Goal: Check status

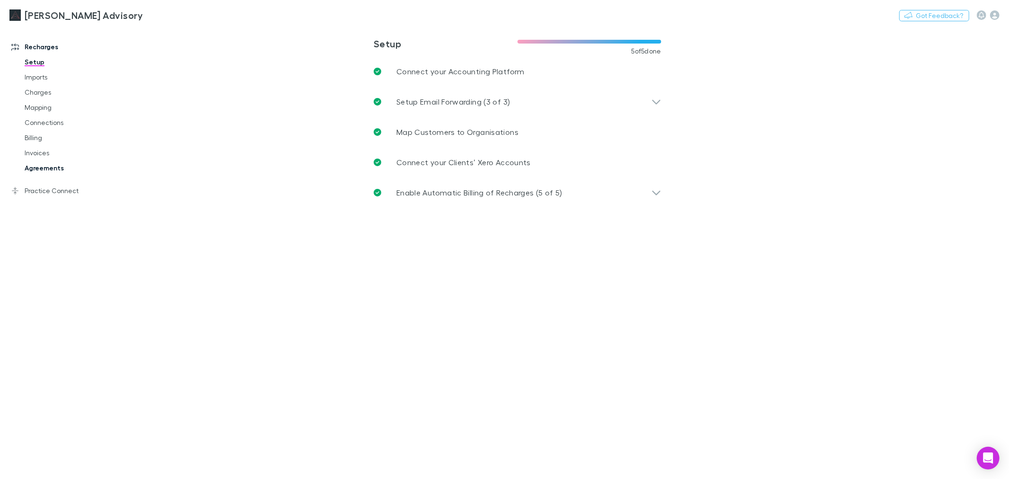
click at [44, 165] on link "Agreements" at bounding box center [72, 167] width 115 height 15
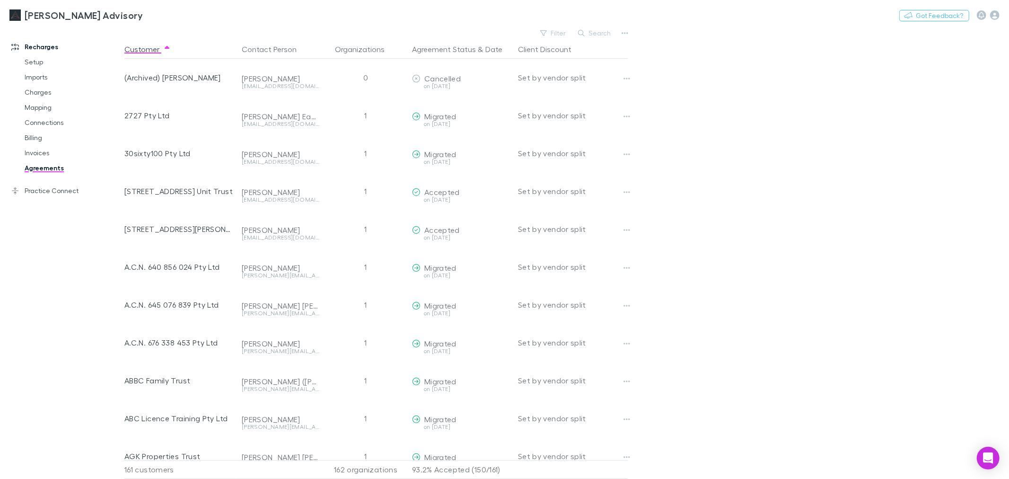
click at [611, 26] on div "Liston Newton Advisory Nothing Got Feedback?" at bounding box center [504, 15] width 1009 height 30
click at [605, 28] on div "Liston Newton Advisory Nothing Got Feedback? Recharges Setup Imports Charges Ma…" at bounding box center [504, 239] width 1009 height 479
click at [592, 39] on div "Search" at bounding box center [594, 32] width 43 height 13
click at [598, 33] on button "Search" at bounding box center [594, 32] width 43 height 11
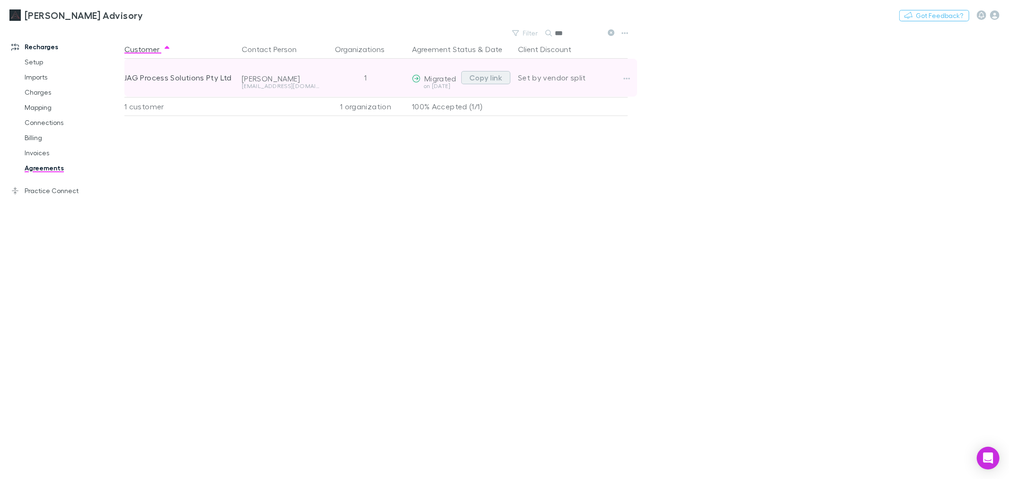
type input "***"
click at [499, 76] on button "Copy link" at bounding box center [485, 77] width 49 height 13
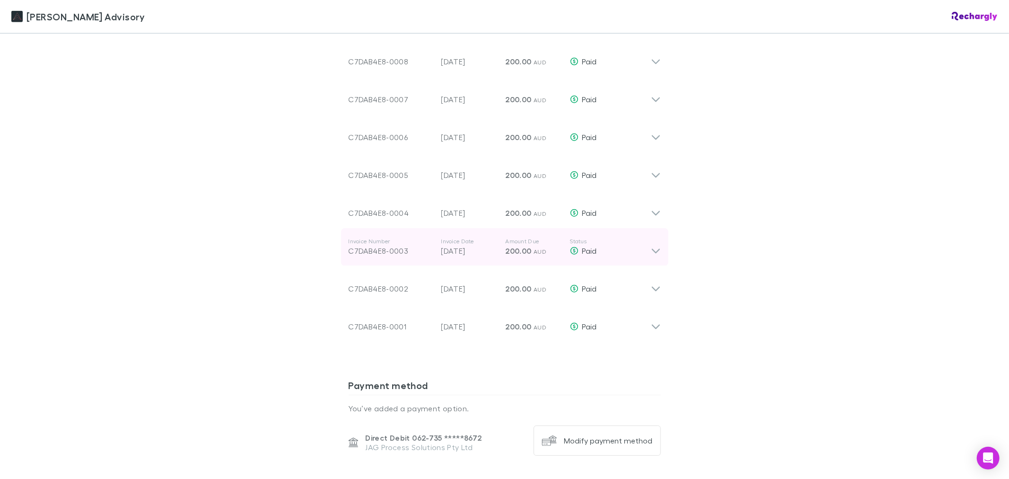
scroll to position [525, 0]
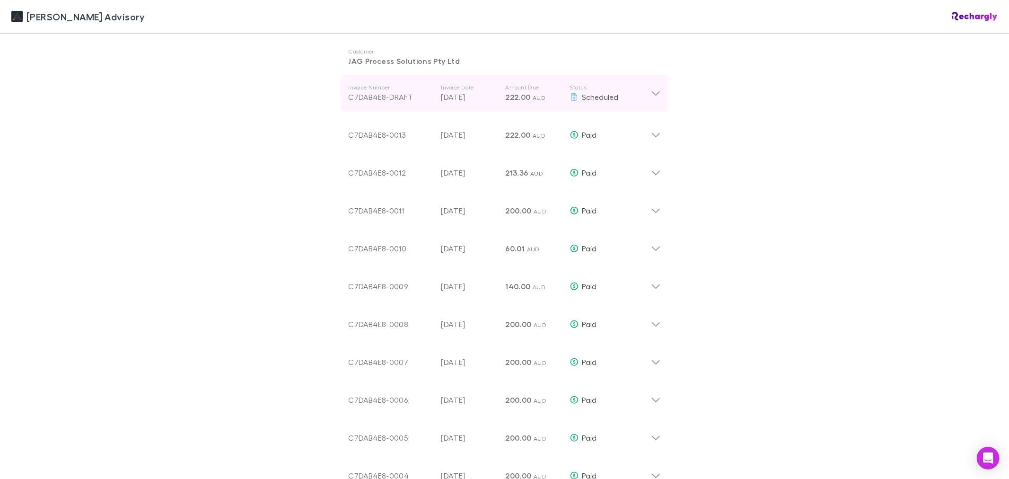
click at [661, 96] on div "Invoice Number C7DAB4E8-DRAFT Invoice Date [DATE] Amount Due 222.00 AUD Status …" at bounding box center [504, 93] width 327 height 38
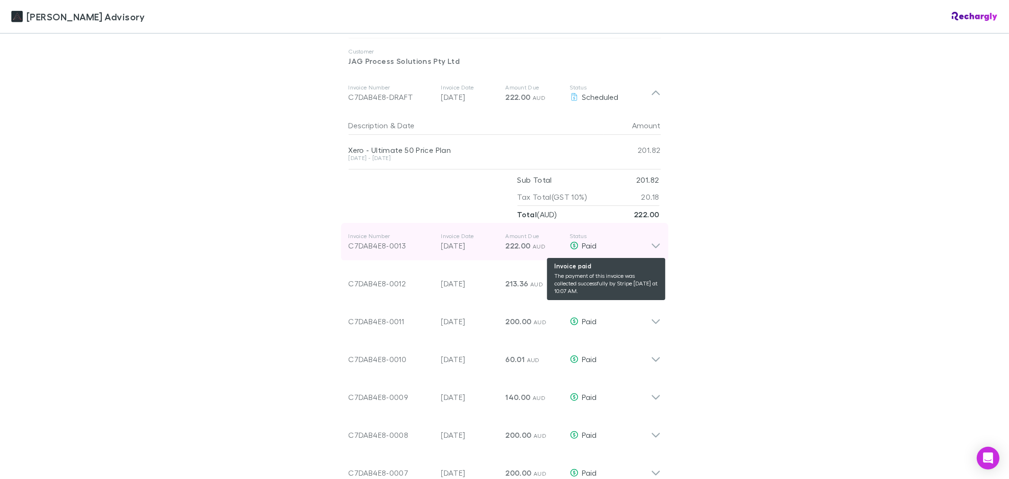
click at [633, 247] on div "Paid" at bounding box center [610, 245] width 81 height 11
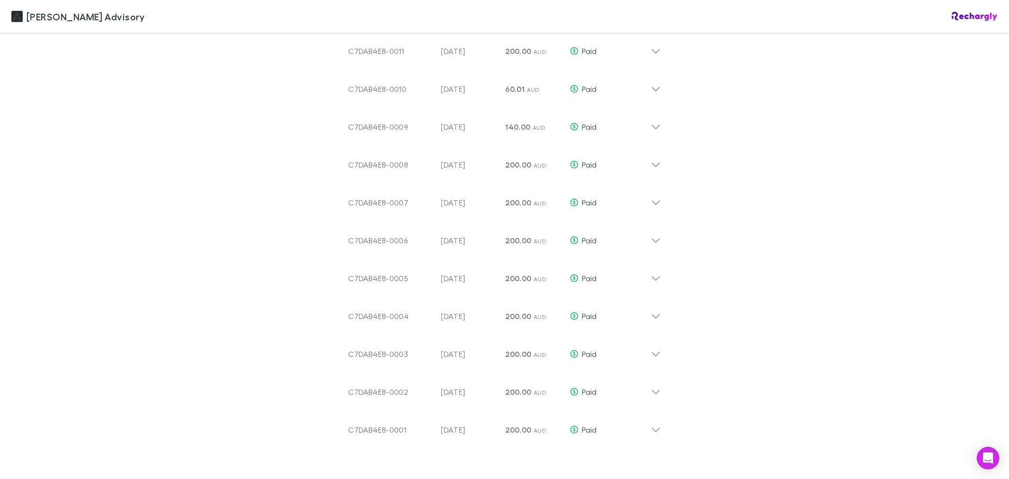
scroll to position [735, 0]
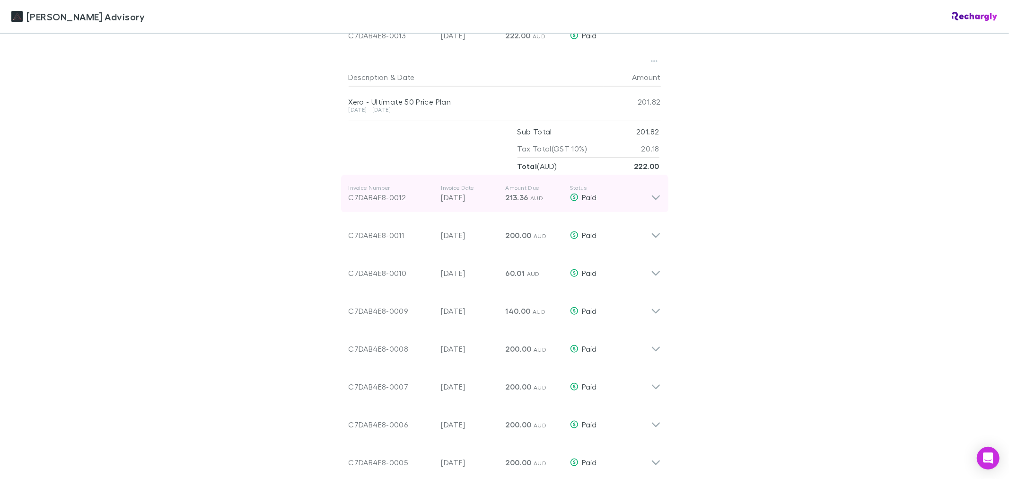
click at [641, 200] on div "Paid" at bounding box center [610, 197] width 81 height 11
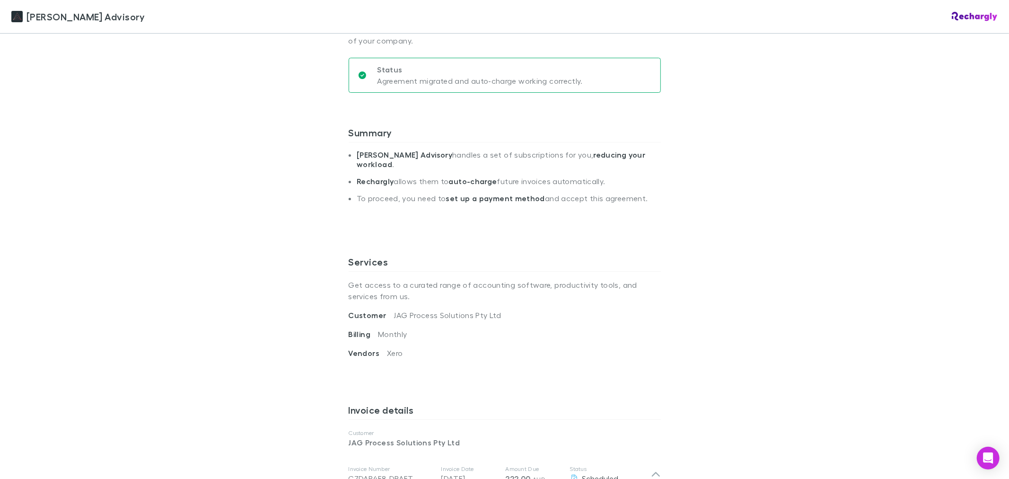
scroll to position [420, 0]
